Goal: Task Accomplishment & Management: Manage account settings

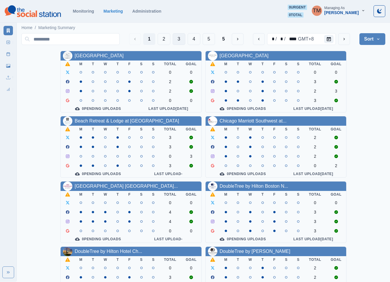
click at [176, 38] on button "3" at bounding box center [179, 39] width 13 height 12
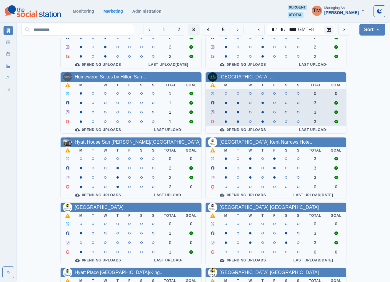
scroll to position [177, 0]
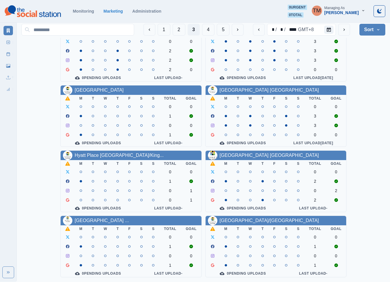
click at [42, 183] on div "Homewood Suites by Hilton Lon... M T W T F S S Total Goal 2 2 2 2 0 Pending Upl…" at bounding box center [203, 83] width 364 height 388
click at [34, 96] on div "Homewood Suites by Hilton Lon... M T W T F S S Total Goal 2 2 2 2 0 Pending Upl…" at bounding box center [203, 83] width 364 height 388
click at [207, 31] on button "4" at bounding box center [208, 30] width 13 height 12
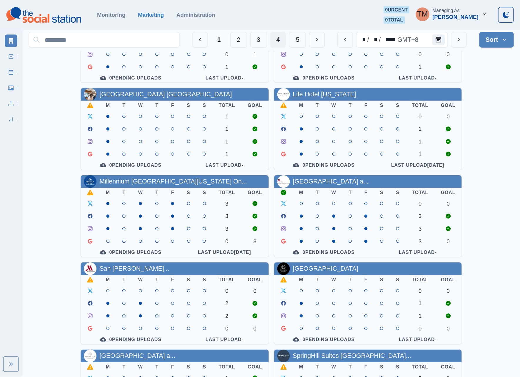
scroll to position [0, 0]
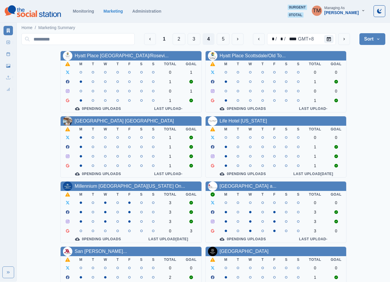
click at [361, 11] on icon "button" at bounding box center [363, 11] width 4 height 4
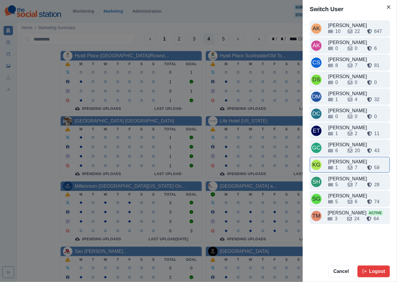
click at [340, 169] on div "1" at bounding box center [335, 167] width 15 height 7
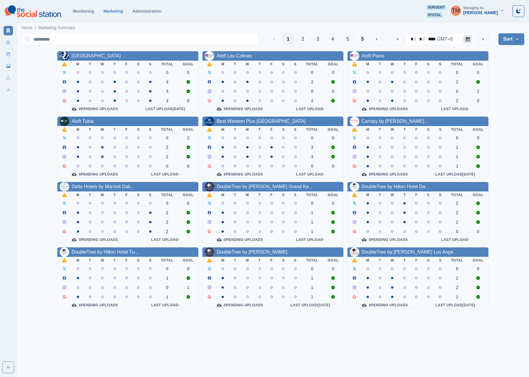
click at [465, 39] on button "Calendar" at bounding box center [467, 39] width 9 height 8
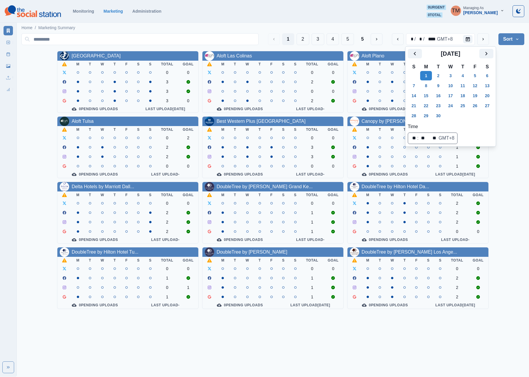
click at [479, 54] on h2 "[DATE]" at bounding box center [450, 53] width 57 height 7
click at [485, 55] on icon "Next" at bounding box center [486, 53] width 7 height 7
click at [428, 86] on button "6" at bounding box center [426, 85] width 12 height 9
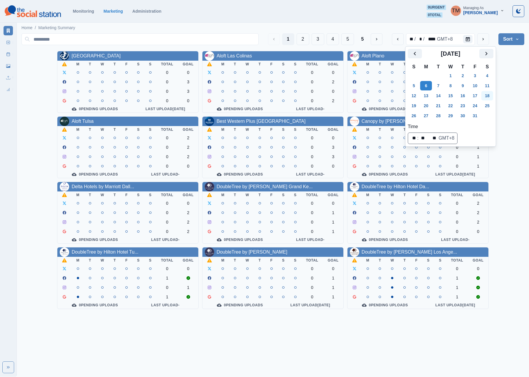
click at [509, 92] on div "Allegria Hotel M T W T F S S Total Goal 0 0 0 3 0 3 0 0 0 Pending Uploads Last …" at bounding box center [272, 180] width 503 height 258
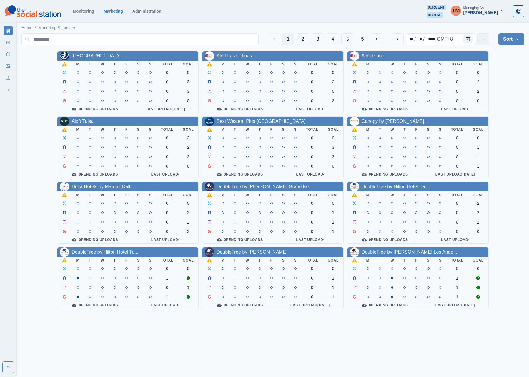
click at [483, 39] on icon "next" at bounding box center [483, 39] width 5 height 5
click at [397, 42] on button "previous" at bounding box center [398, 39] width 12 height 12
click at [484, 42] on button "next" at bounding box center [483, 39] width 12 height 12
click at [362, 36] on button "5" at bounding box center [362, 39] width 12 height 12
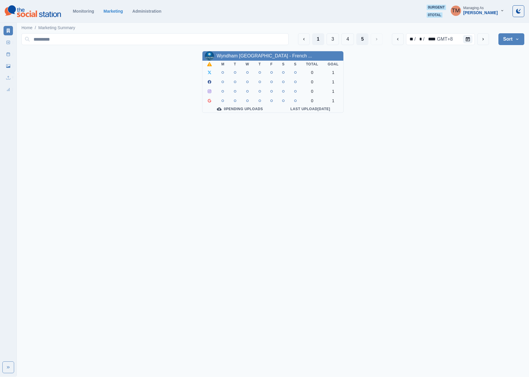
click at [315, 39] on button "1" at bounding box center [318, 39] width 12 height 12
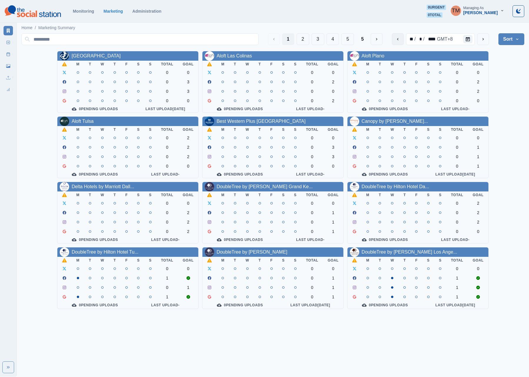
click at [398, 39] on icon "previous" at bounding box center [397, 39] width 5 height 5
click at [501, 11] on icon "button" at bounding box center [502, 11] width 4 height 4
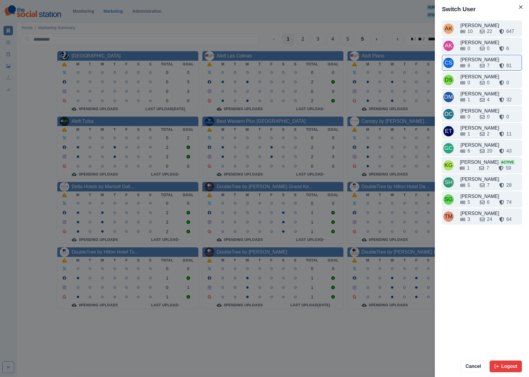
click at [472, 62] on div "8 7 81" at bounding box center [490, 64] width 60 height 9
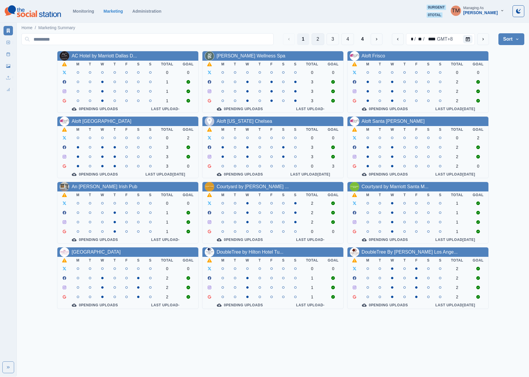
click at [314, 38] on button "2" at bounding box center [318, 39] width 13 height 12
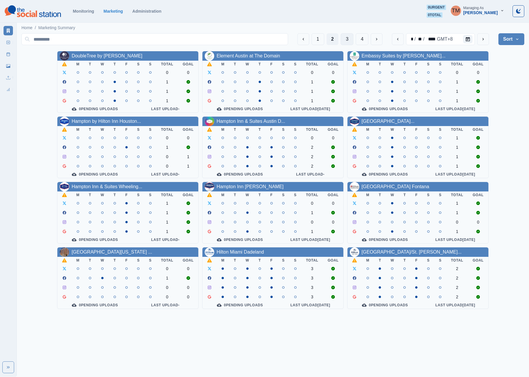
click at [344, 40] on button "3" at bounding box center [347, 39] width 13 height 12
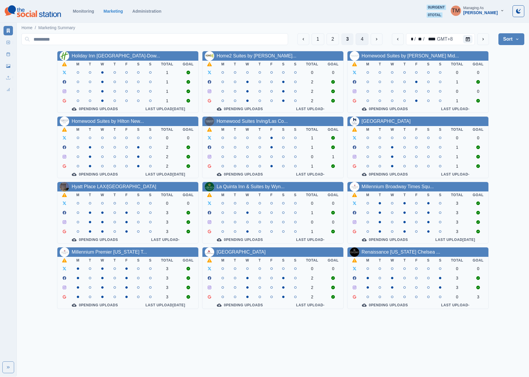
click at [360, 41] on button "4" at bounding box center [362, 39] width 13 height 12
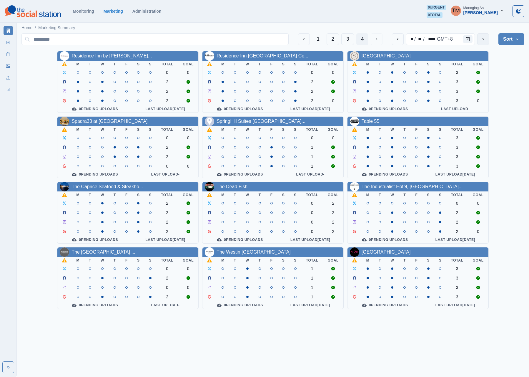
click at [484, 41] on icon "next" at bounding box center [483, 39] width 5 height 5
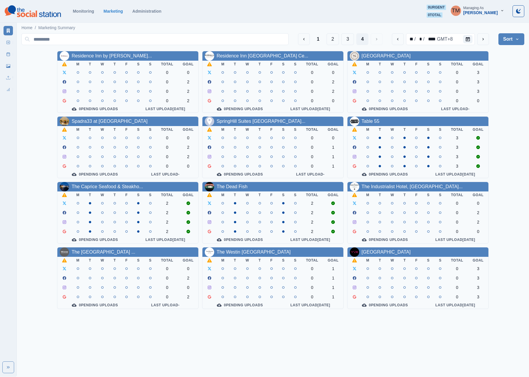
click at [368, 16] on div "Monitoring Marketing Administration 0 urgent 0 total TM Managing As Crizalyn Se…" at bounding box center [265, 11] width 520 height 13
click at [503, 77] on div "Residence Inn by Marriott Mia... M T W T F S S Total Goal 0 0 0 2 0 2 0 2 0 Pen…" at bounding box center [272, 180] width 503 height 258
click at [265, 15] on div "Monitoring Marketing Administration 0 urgent 0 total TM Managing As Crizalyn Se…" at bounding box center [265, 11] width 520 height 13
click at [500, 12] on icon "button" at bounding box center [502, 11] width 4 height 4
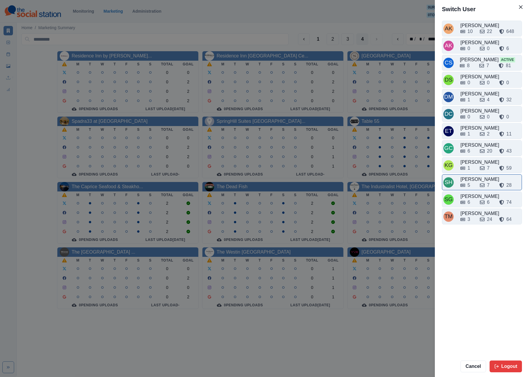
click at [472, 189] on div "5" at bounding box center [467, 185] width 15 height 7
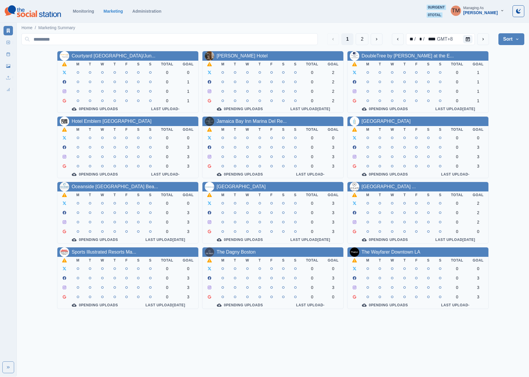
click at [502, 11] on icon "button" at bounding box center [502, 11] width 4 height 4
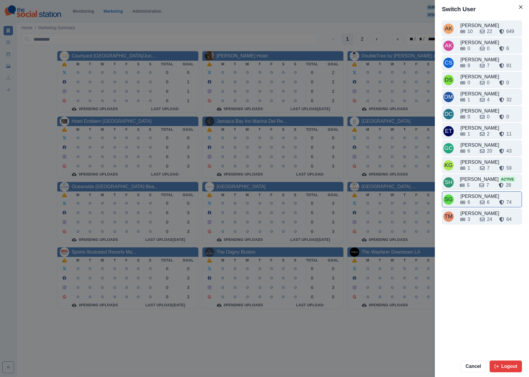
click at [473, 206] on div "6 6 74" at bounding box center [490, 202] width 60 height 7
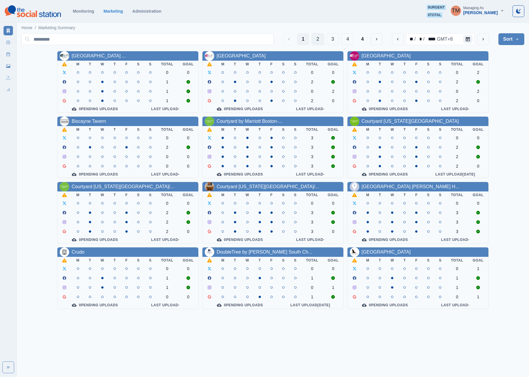
click at [314, 38] on button "2" at bounding box center [318, 39] width 13 height 12
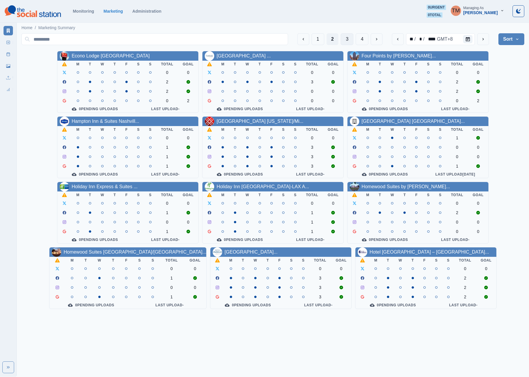
click at [342, 41] on button "3" at bounding box center [347, 39] width 13 height 12
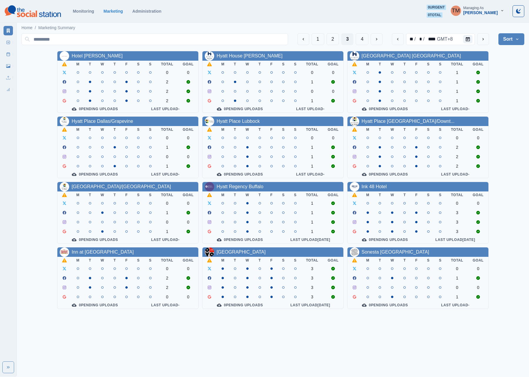
click at [502, 14] on button "TM Managing As Sarah Gleason" at bounding box center [477, 11] width 63 height 12
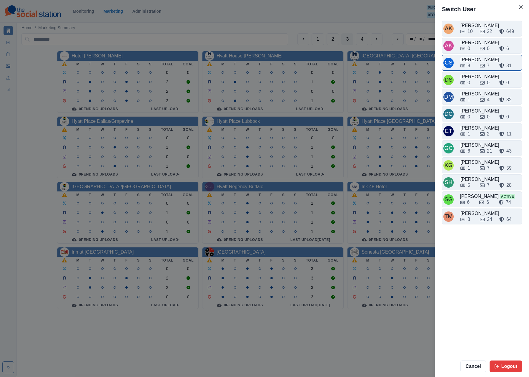
click at [472, 64] on div "8" at bounding box center [467, 65] width 15 height 7
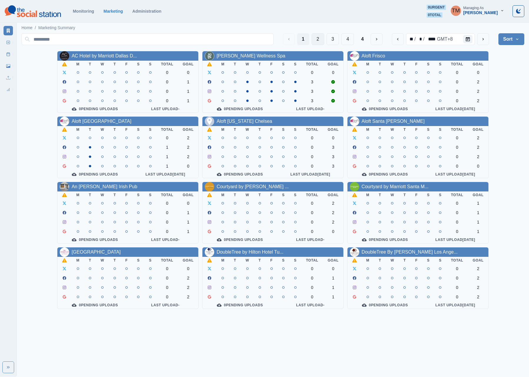
click at [317, 38] on button "2" at bounding box center [318, 39] width 13 height 12
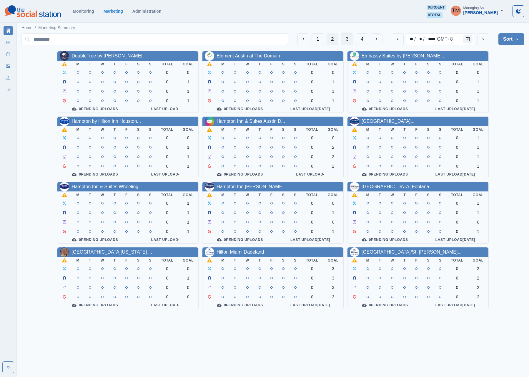
click at [347, 41] on button "3" at bounding box center [347, 39] width 13 height 12
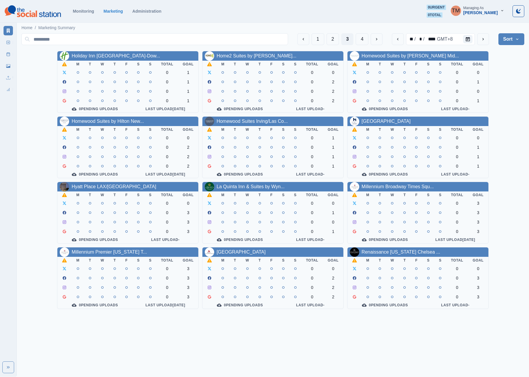
click at [501, 12] on icon "button" at bounding box center [502, 11] width 4 height 4
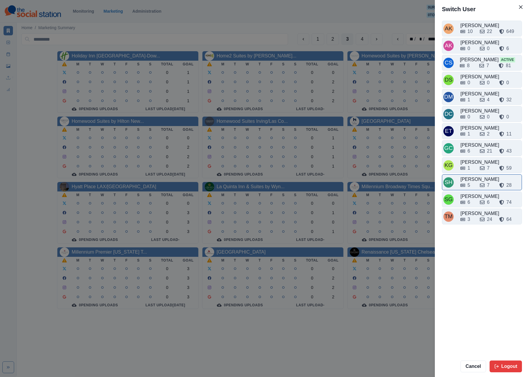
click at [472, 183] on div "Sara Haas" at bounding box center [490, 179] width 60 height 7
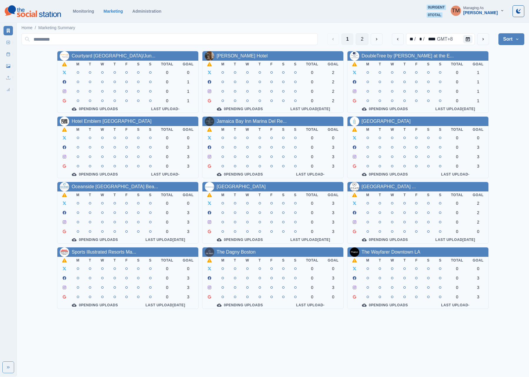
click at [357, 38] on button "2" at bounding box center [362, 39] width 13 height 12
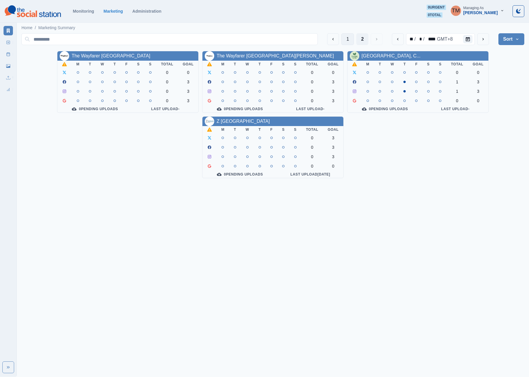
click at [344, 40] on button "1" at bounding box center [347, 39] width 13 height 12
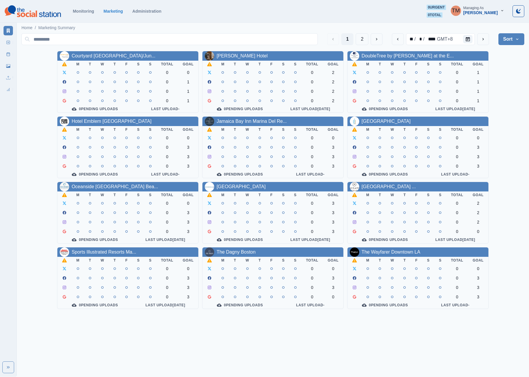
click at [501, 11] on icon "button" at bounding box center [502, 11] width 4 height 4
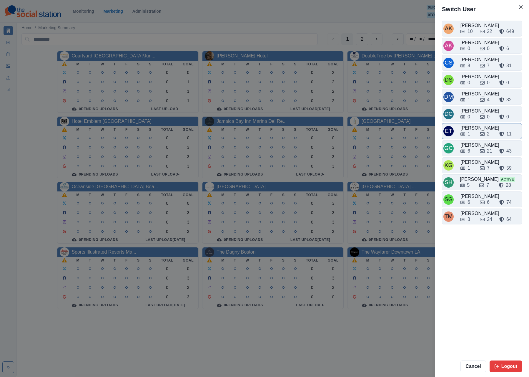
click at [472, 135] on div "1" at bounding box center [467, 133] width 15 height 7
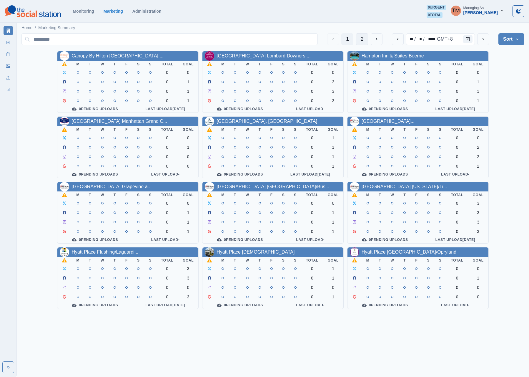
click at [359, 40] on button "2" at bounding box center [362, 39] width 13 height 12
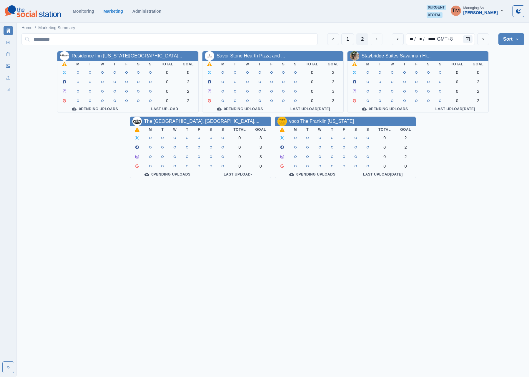
click at [504, 12] on icon "button" at bounding box center [502, 11] width 4 height 4
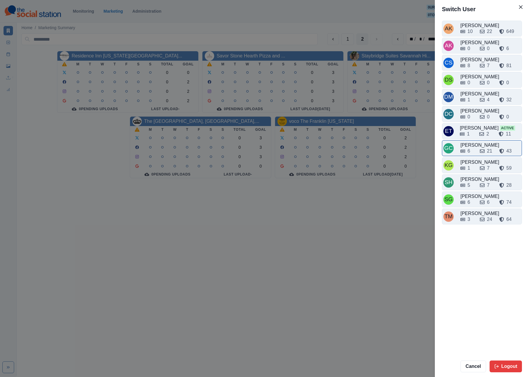
click at [471, 154] on div "6" at bounding box center [467, 150] width 15 height 7
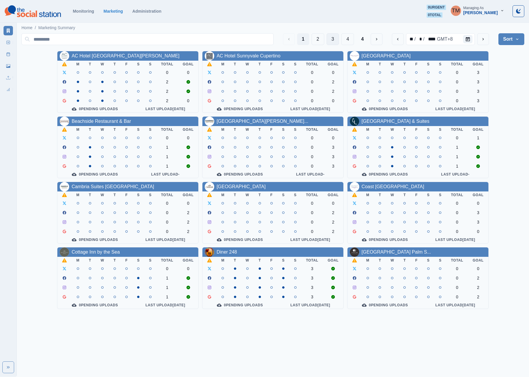
click at [328, 41] on button "3" at bounding box center [333, 39] width 13 height 12
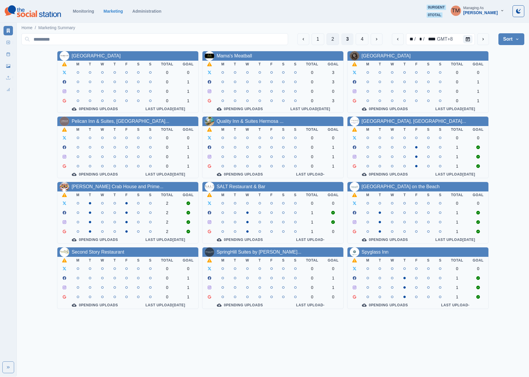
click at [327, 41] on button "2" at bounding box center [333, 39] width 13 height 12
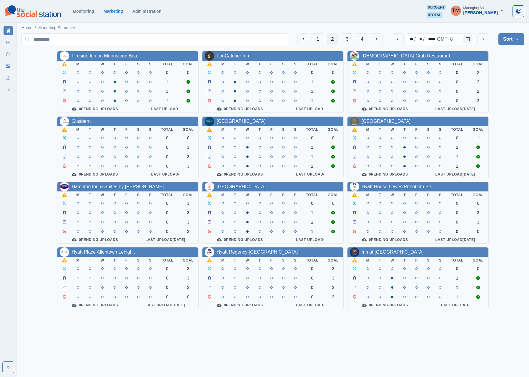
click at [503, 11] on icon "button" at bounding box center [502, 11] width 4 height 4
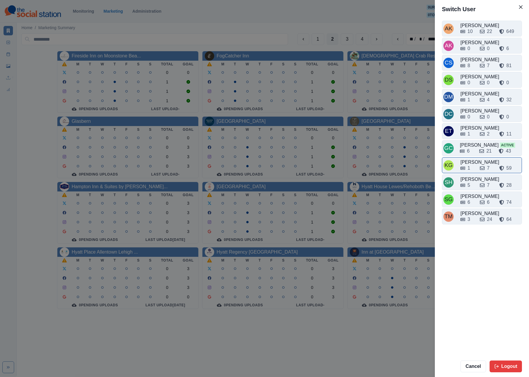
click at [472, 168] on div "1 7 59" at bounding box center [490, 166] width 60 height 9
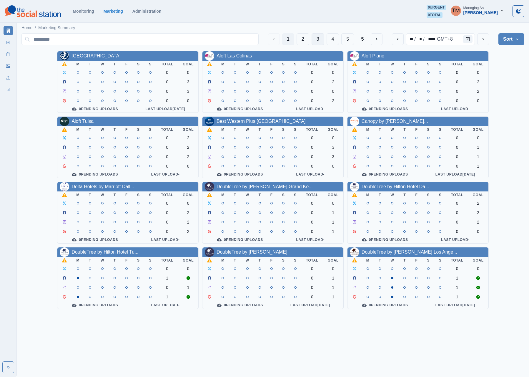
click at [315, 39] on button "3" at bounding box center [318, 39] width 13 height 12
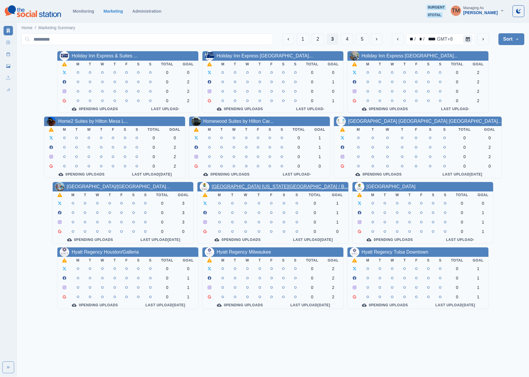
click at [260, 189] on link "Hyatt Place Oklahoma City / B..." at bounding box center [280, 186] width 137 height 5
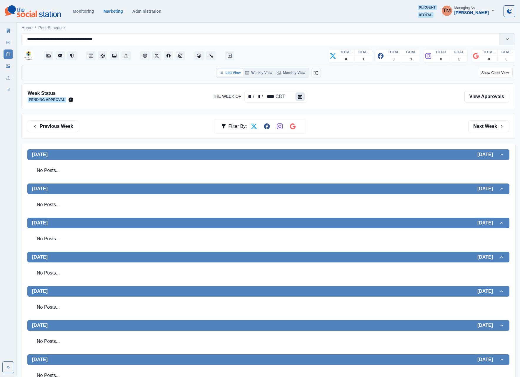
click at [301, 98] on icon "Calendar" at bounding box center [300, 96] width 4 height 4
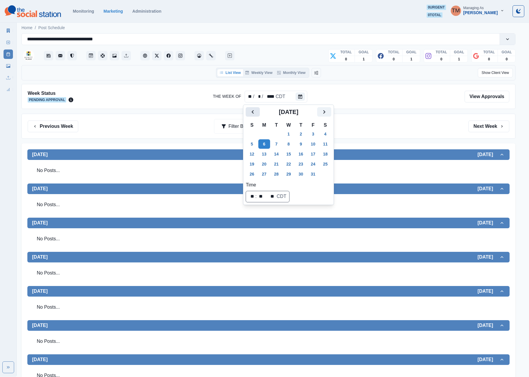
click at [251, 109] on icon "Previous" at bounding box center [252, 111] width 7 height 7
click at [263, 139] on td "8" at bounding box center [264, 144] width 12 height 10
click at [268, 134] on button "1" at bounding box center [264, 133] width 12 height 9
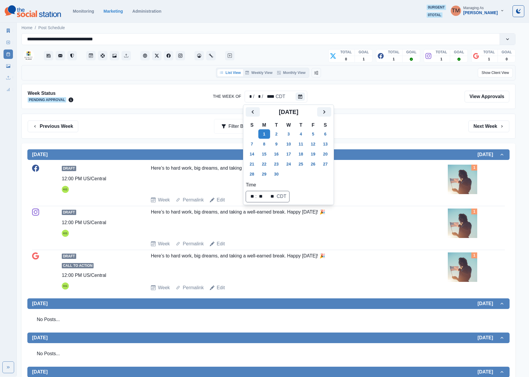
click at [381, 131] on div "Previous Week Filter By: Next Week" at bounding box center [269, 126] width 482 height 12
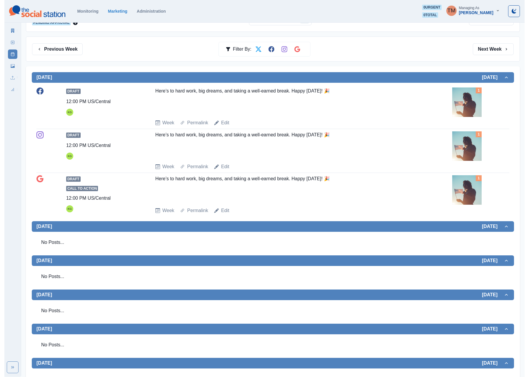
scroll to position [22, 0]
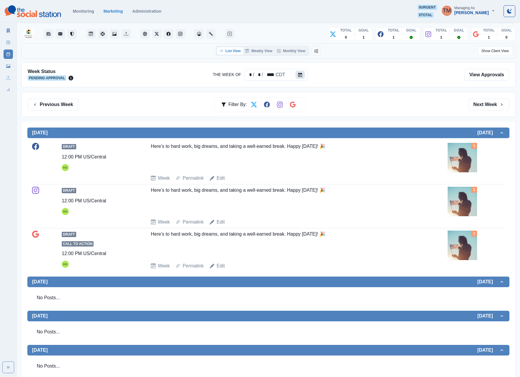
click at [297, 78] on button "Calendar" at bounding box center [300, 75] width 9 height 8
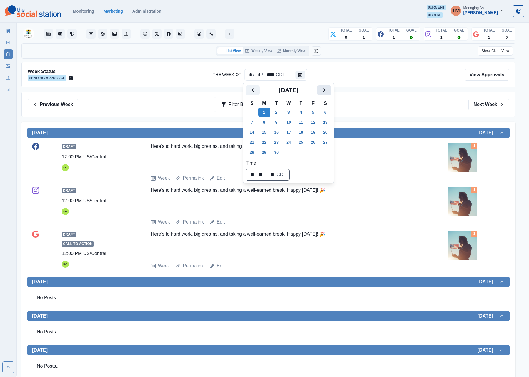
click at [325, 93] on icon "Next" at bounding box center [324, 90] width 7 height 7
click at [291, 112] on button "1" at bounding box center [289, 111] width 12 height 9
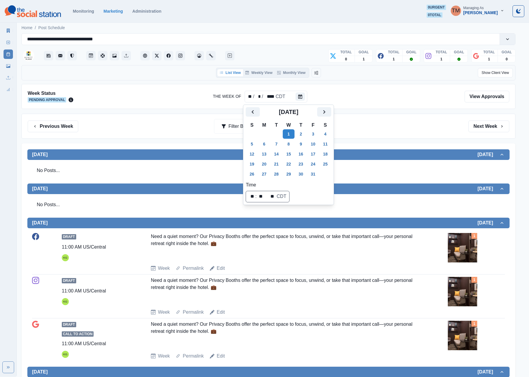
click at [378, 129] on div "Previous Week Filter By: Next Week" at bounding box center [269, 126] width 482 height 12
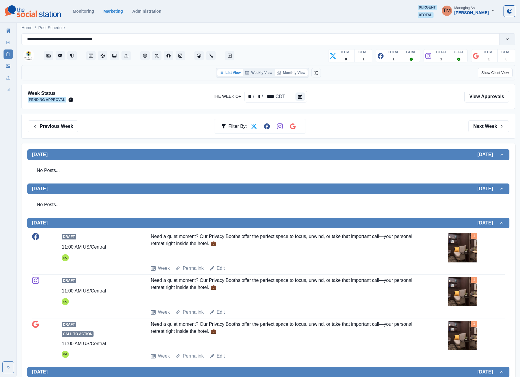
click at [300, 72] on button "Monthly View" at bounding box center [291, 72] width 33 height 7
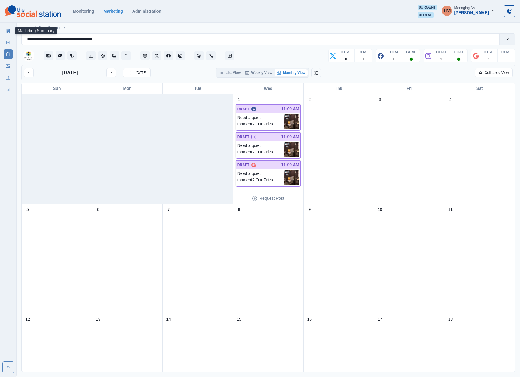
click at [6, 31] on icon at bounding box center [8, 31] width 4 height 4
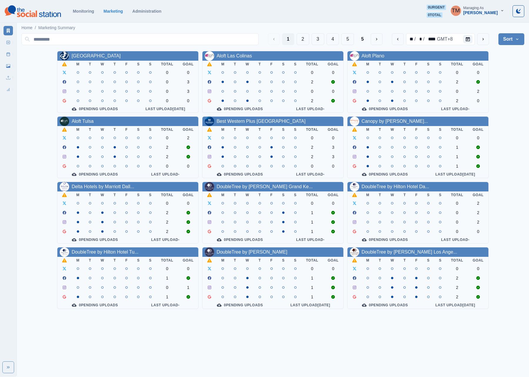
click at [502, 11] on icon "button" at bounding box center [502, 11] width 4 height 4
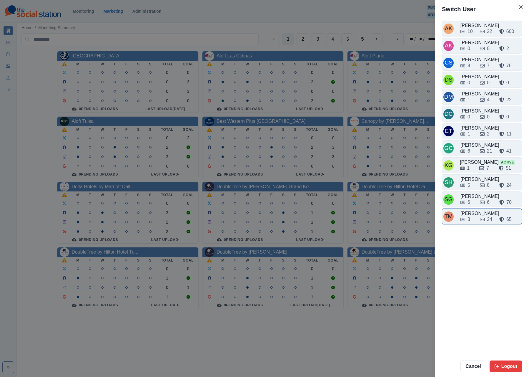
click at [471, 223] on div "3" at bounding box center [467, 219] width 15 height 7
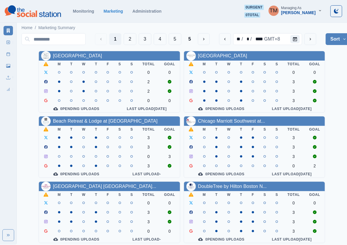
click at [320, 11] on icon "button" at bounding box center [320, 11] width 4 height 4
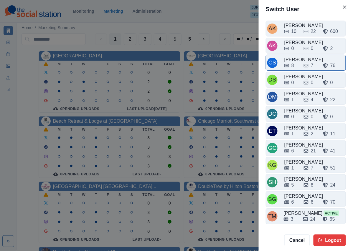
click at [298, 60] on div "8 7 76" at bounding box center [314, 64] width 60 height 9
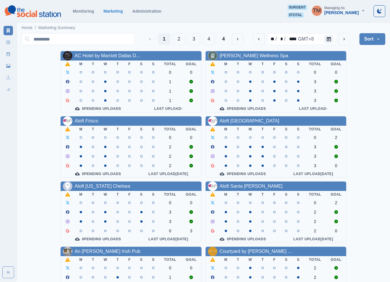
drag, startPoint x: 342, startPoint y: 39, endPoint x: 342, endPoint y: 48, distance: 8.8
click at [343, 39] on icon "next" at bounding box center [344, 39] width 5 height 5
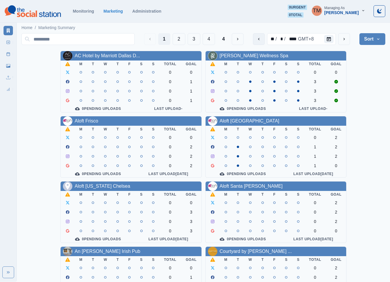
click at [257, 40] on icon "previous" at bounding box center [259, 39] width 5 height 5
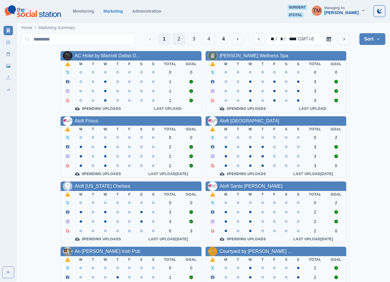
click at [183, 40] on button "2" at bounding box center [179, 39] width 13 height 12
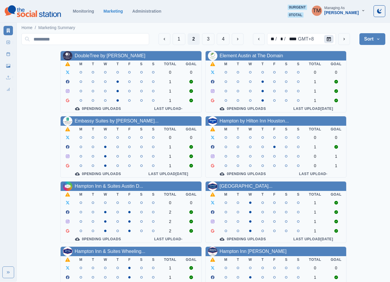
click at [330, 41] on icon "Calendar" at bounding box center [329, 39] width 4 height 4
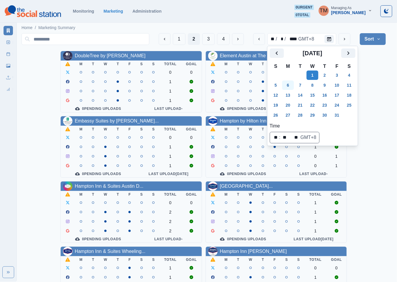
click at [289, 83] on button "6" at bounding box center [288, 85] width 12 height 9
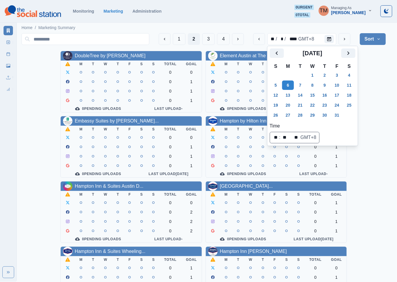
click at [375, 73] on div "DoubleTree by Hilton Tigard M T W T F S S Total Goal 0 0 0 1 0 1 0 1 0 Pending …" at bounding box center [203, 245] width 364 height 388
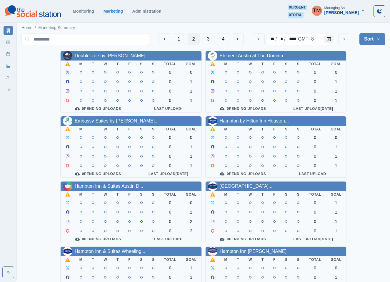
click at [362, 10] on icon "button" at bounding box center [363, 11] width 4 height 4
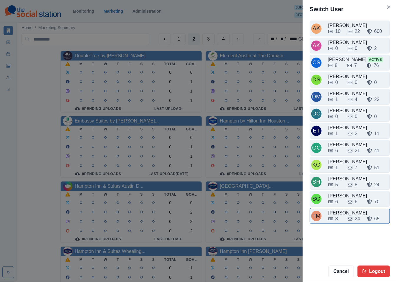
click at [337, 222] on div "3" at bounding box center [335, 219] width 15 height 7
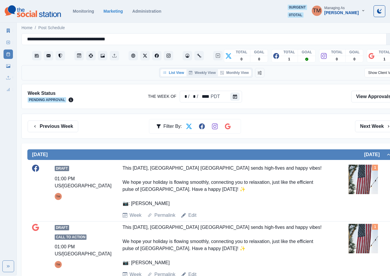
click at [236, 72] on button "Monthly View" at bounding box center [234, 72] width 33 height 7
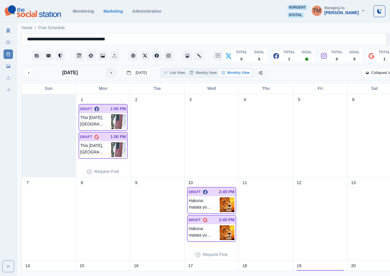
click at [112, 72] on icon "next month" at bounding box center [111, 73] width 4 height 4
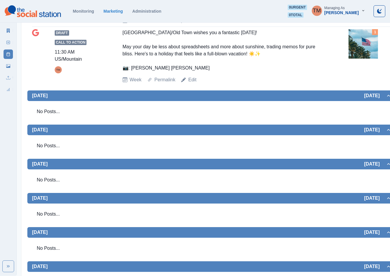
scroll to position [221, 0]
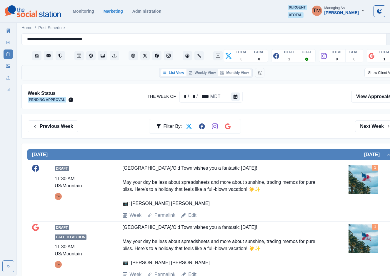
click at [239, 73] on button "Monthly View" at bounding box center [234, 72] width 33 height 7
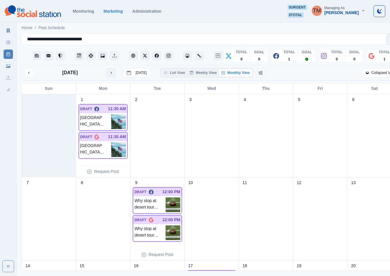
click at [108, 72] on button "next month" at bounding box center [111, 72] width 9 height 9
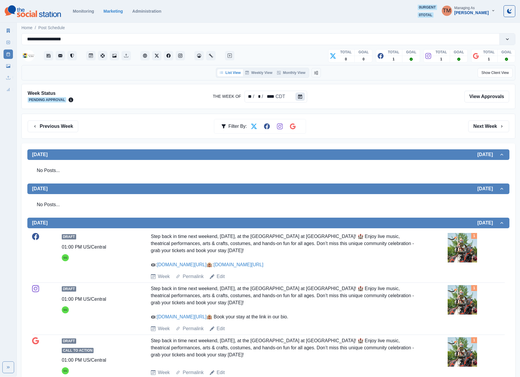
click at [298, 98] on icon "Calendar" at bounding box center [300, 96] width 4 height 4
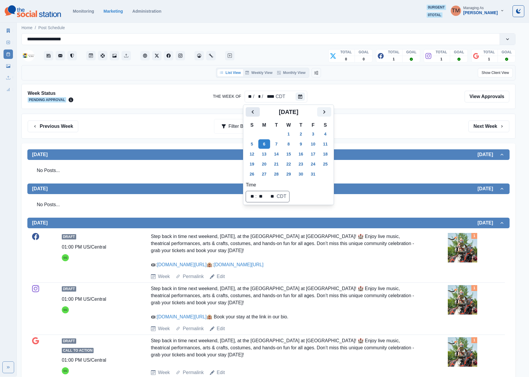
click at [249, 109] on button "Previous" at bounding box center [253, 111] width 14 height 9
click at [265, 134] on button "1" at bounding box center [264, 133] width 12 height 9
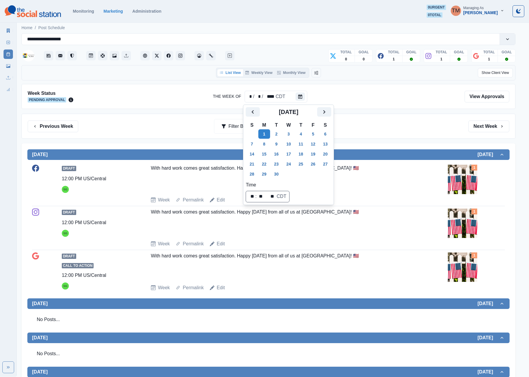
click at [374, 129] on div "Previous Week Filter By: Next Week" at bounding box center [269, 126] width 482 height 12
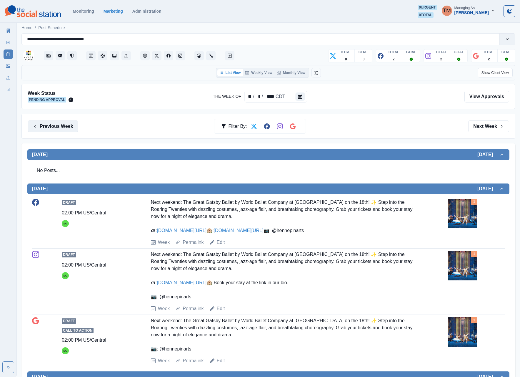
click at [63, 128] on button "Previous Week" at bounding box center [53, 126] width 51 height 12
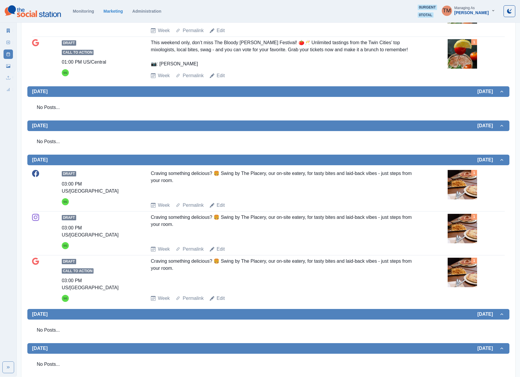
scroll to position [51, 0]
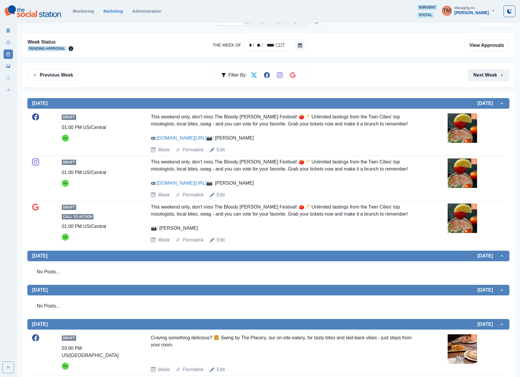
click at [485, 76] on button "Next Week" at bounding box center [488, 75] width 41 height 12
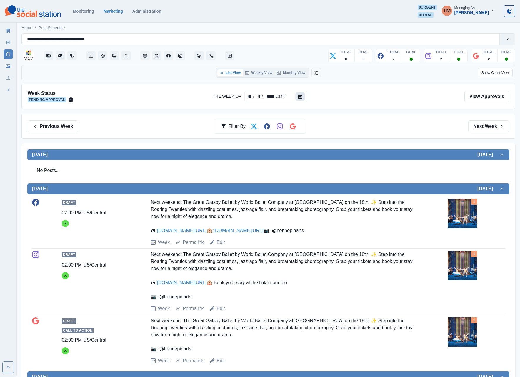
click at [298, 97] on icon "Calendar" at bounding box center [300, 96] width 4 height 4
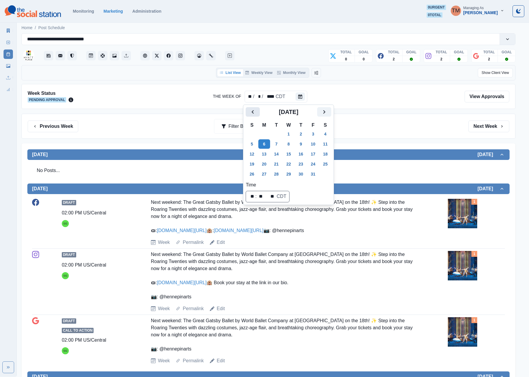
click at [252, 109] on icon "Previous" at bounding box center [252, 111] width 7 height 7
click at [267, 135] on button "1" at bounding box center [264, 133] width 12 height 9
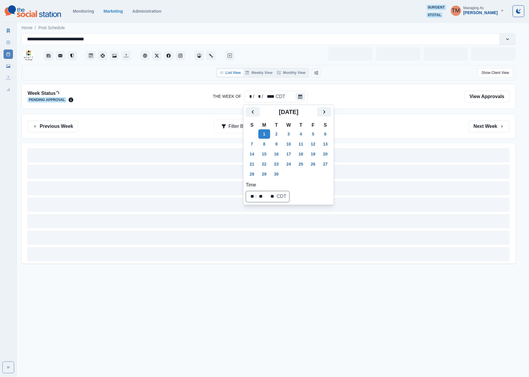
click at [388, 132] on div "Previous Week Filter By: Next Week" at bounding box center [269, 126] width 482 height 12
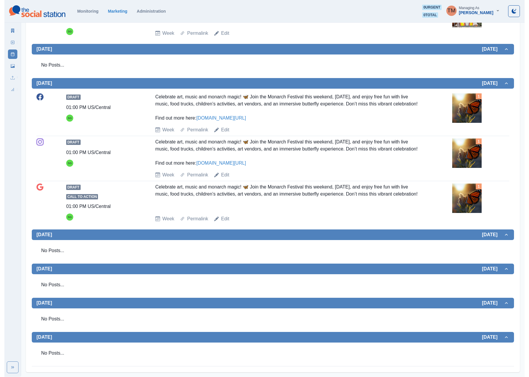
scroll to position [271, 0]
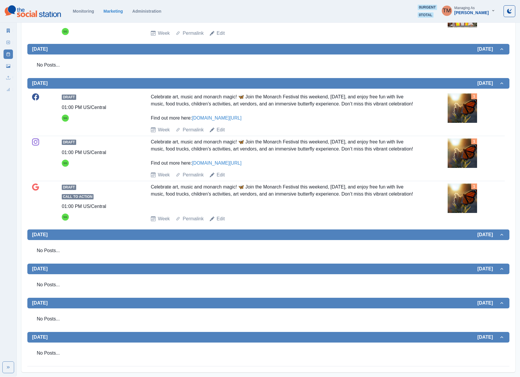
click at [467, 93] on img at bounding box center [462, 107] width 29 height 29
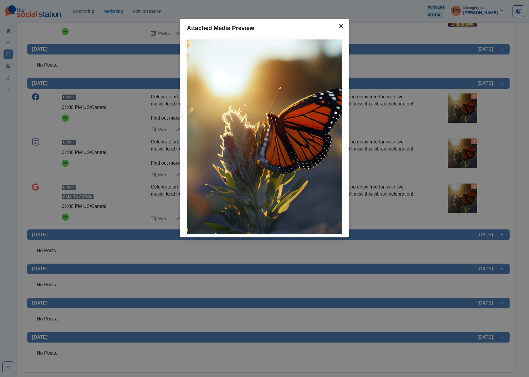
click at [467, 91] on div "Attached Media Preview" at bounding box center [264, 188] width 529 height 377
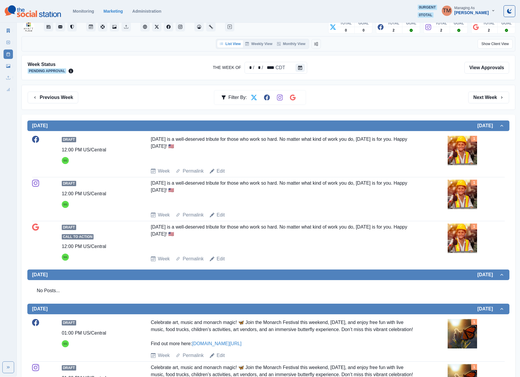
scroll to position [0, 0]
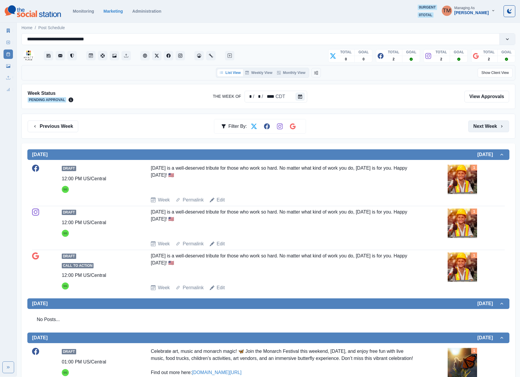
click at [488, 130] on button "Next Week" at bounding box center [488, 126] width 41 height 12
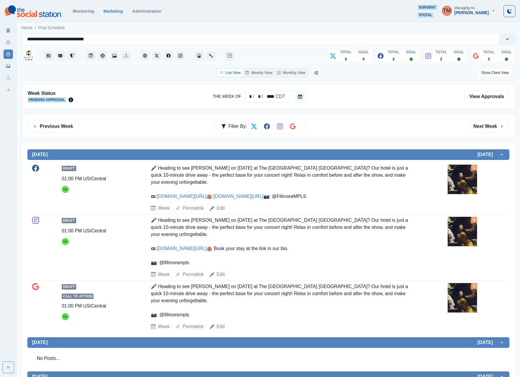
click at [467, 189] on img at bounding box center [462, 178] width 29 height 29
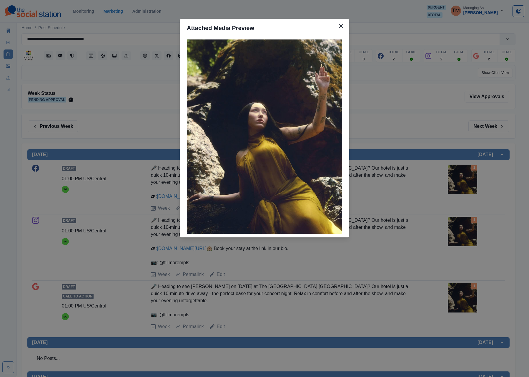
click at [467, 189] on div "Attached Media Preview" at bounding box center [264, 188] width 529 height 377
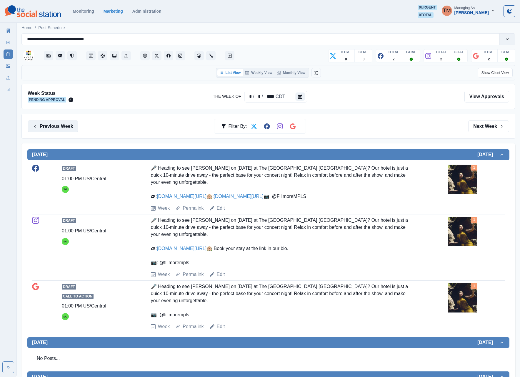
click at [42, 128] on button "Previous Week" at bounding box center [53, 126] width 51 height 12
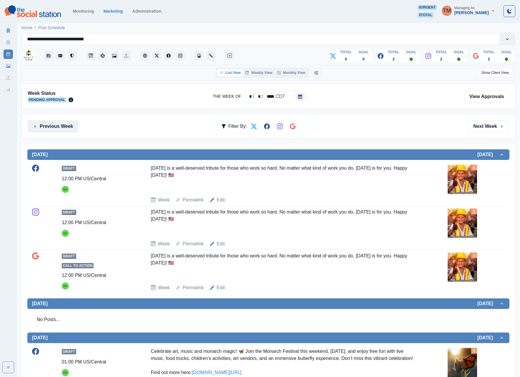
click at [42, 128] on button "Previous Week" at bounding box center [53, 126] width 51 height 12
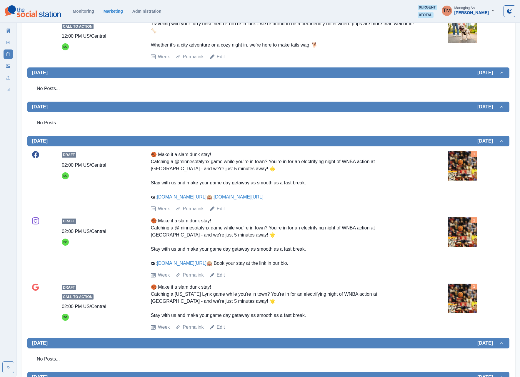
scroll to position [471, 0]
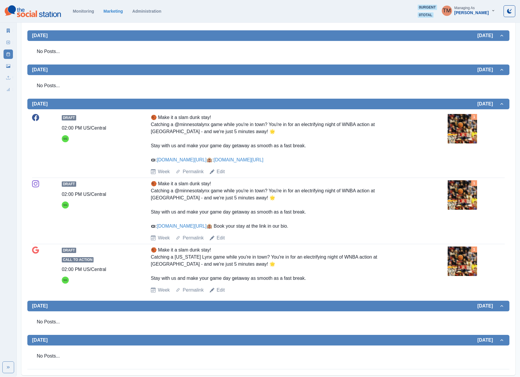
click at [458, 128] on img at bounding box center [462, 128] width 29 height 29
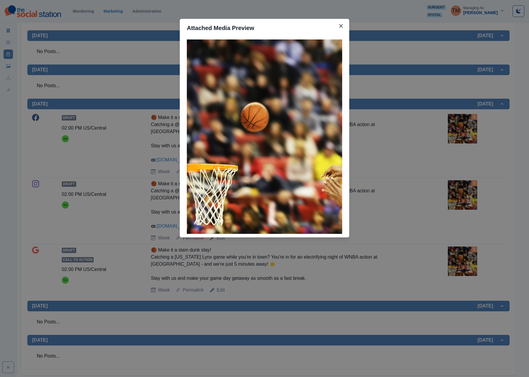
click at [460, 134] on div "Attached Media Preview" at bounding box center [264, 188] width 529 height 377
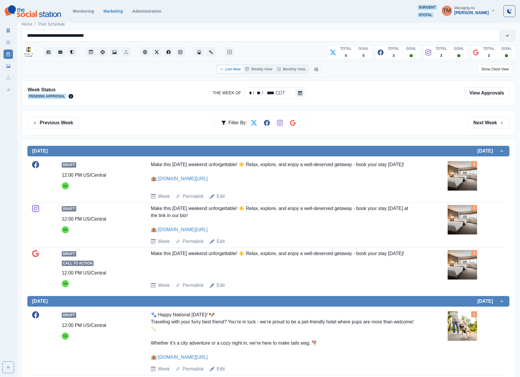
scroll to position [0, 0]
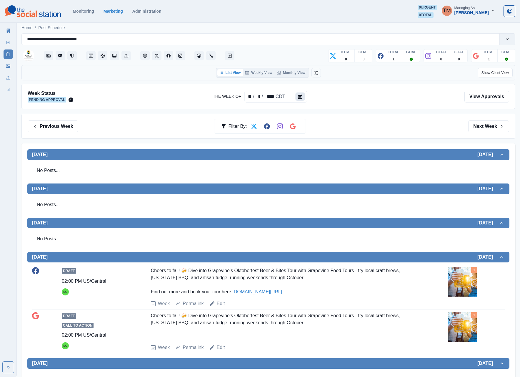
click at [302, 95] on button "Calendar" at bounding box center [300, 96] width 9 height 8
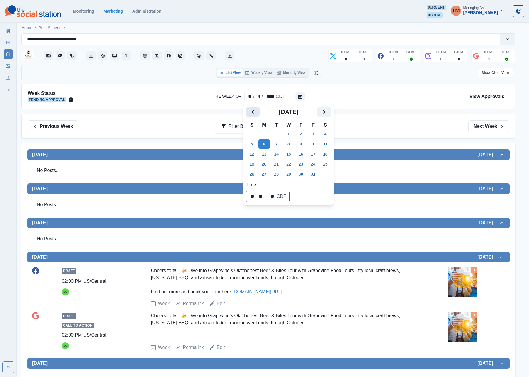
click at [255, 112] on icon "Previous" at bounding box center [252, 111] width 7 height 7
click at [269, 133] on button "1" at bounding box center [264, 133] width 12 height 9
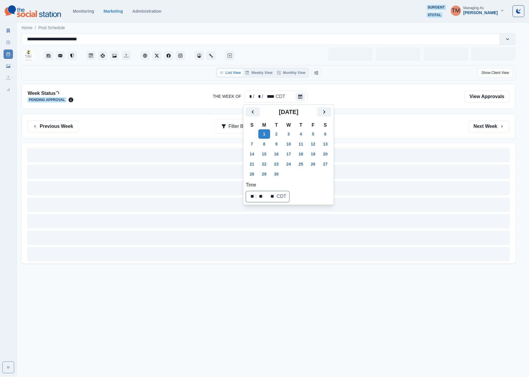
click at [372, 128] on div "Previous Week Filter By: Next Week" at bounding box center [269, 126] width 482 height 12
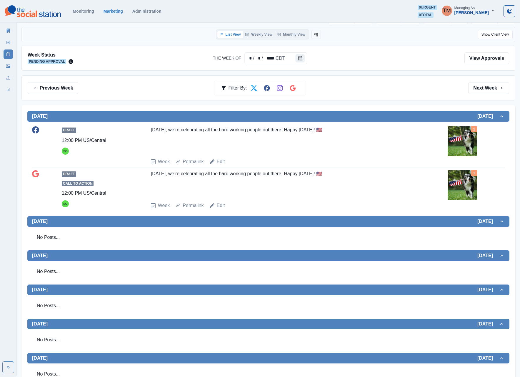
scroll to position [59, 0]
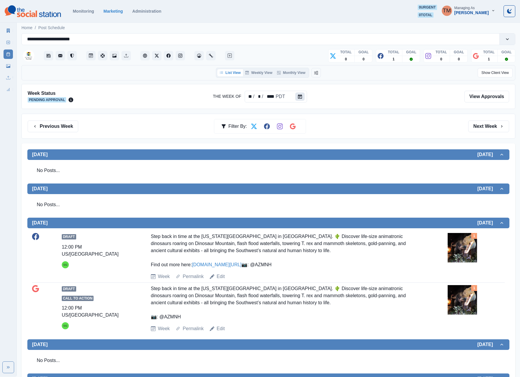
click at [301, 98] on icon "Calendar" at bounding box center [300, 96] width 4 height 4
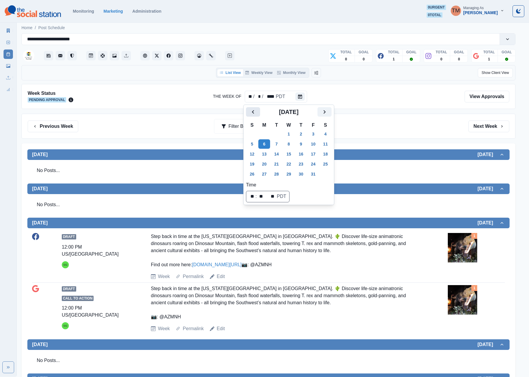
click at [250, 112] on button "Previous" at bounding box center [253, 111] width 14 height 9
click at [265, 133] on button "1" at bounding box center [264, 133] width 12 height 9
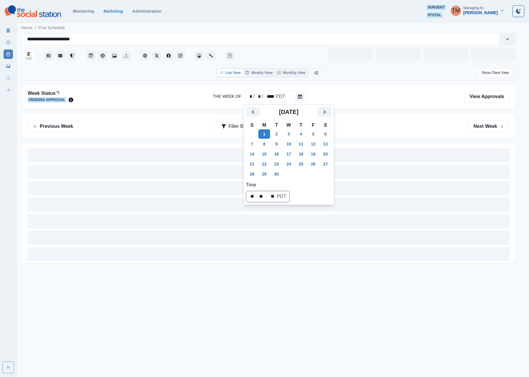
click at [364, 124] on div "Previous Week Filter By: Next Week" at bounding box center [269, 126] width 482 height 12
